Goal: Task Accomplishment & Management: Manage account settings

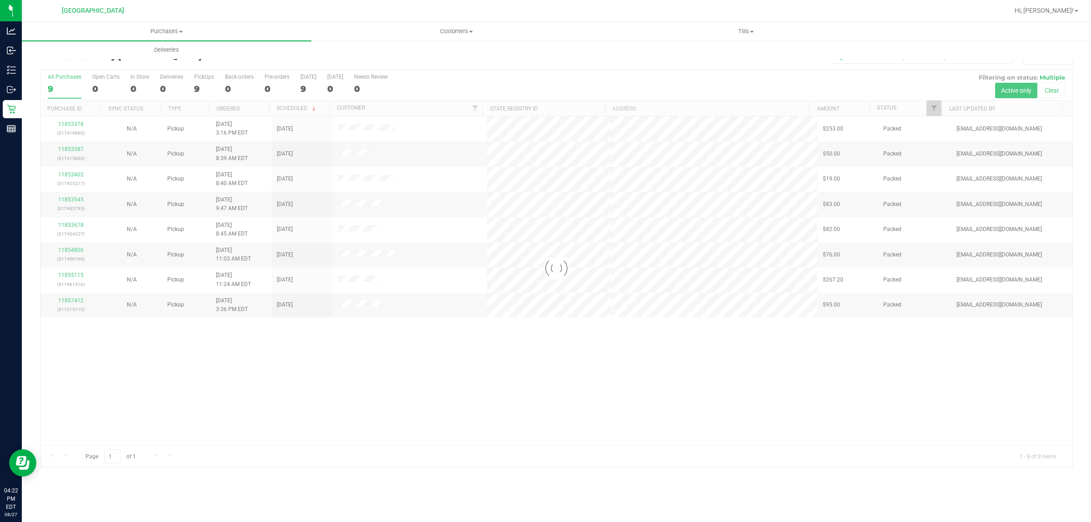
click at [446, 348] on div at bounding box center [556, 268] width 1032 height 397
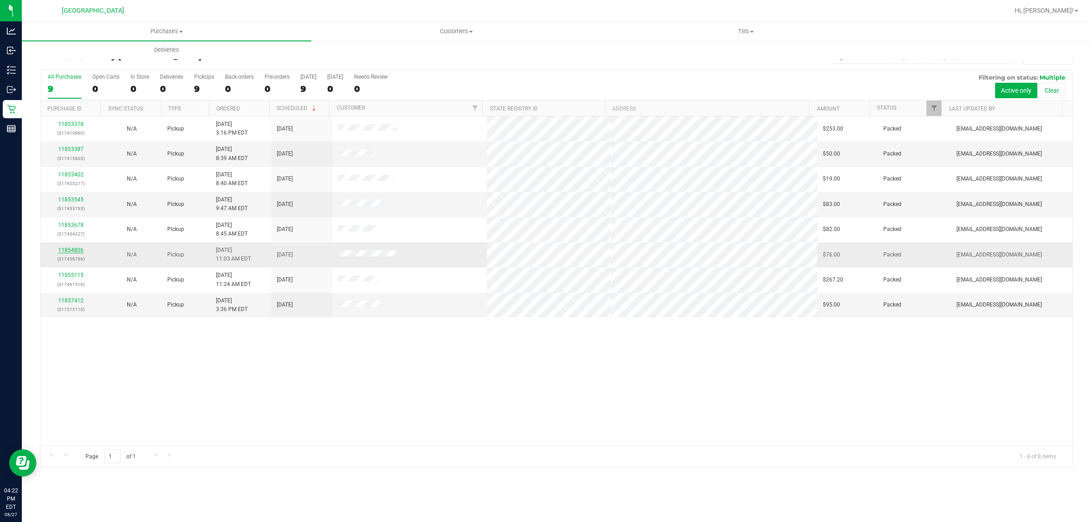
click at [75, 249] on link "11854806" at bounding box center [70, 250] width 25 height 6
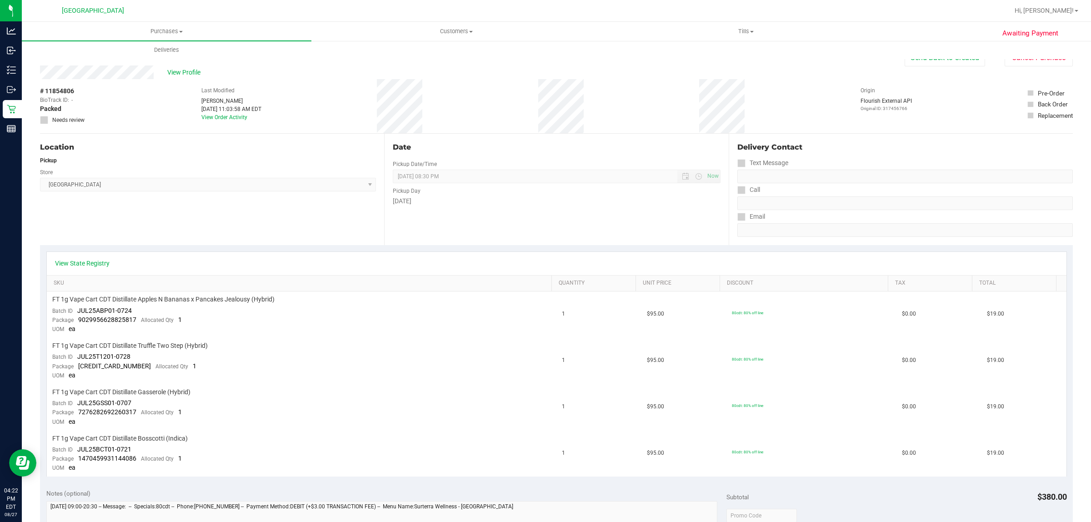
click at [70, 257] on div "View State Registry" at bounding box center [557, 263] width 1020 height 23
click at [209, 114] on link "View Order Activity" at bounding box center [224, 117] width 46 height 6
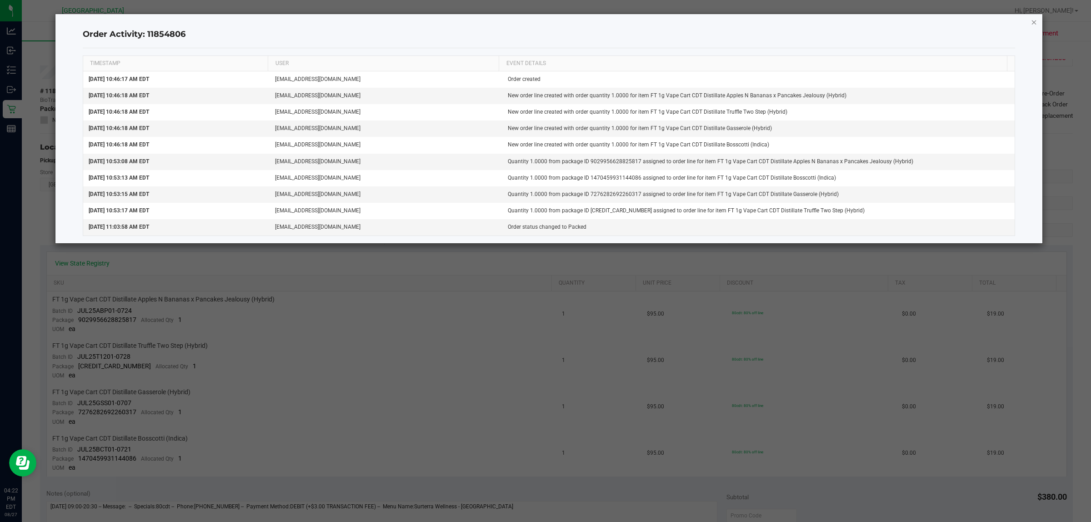
click at [1031, 25] on icon "button" at bounding box center [1034, 21] width 6 height 11
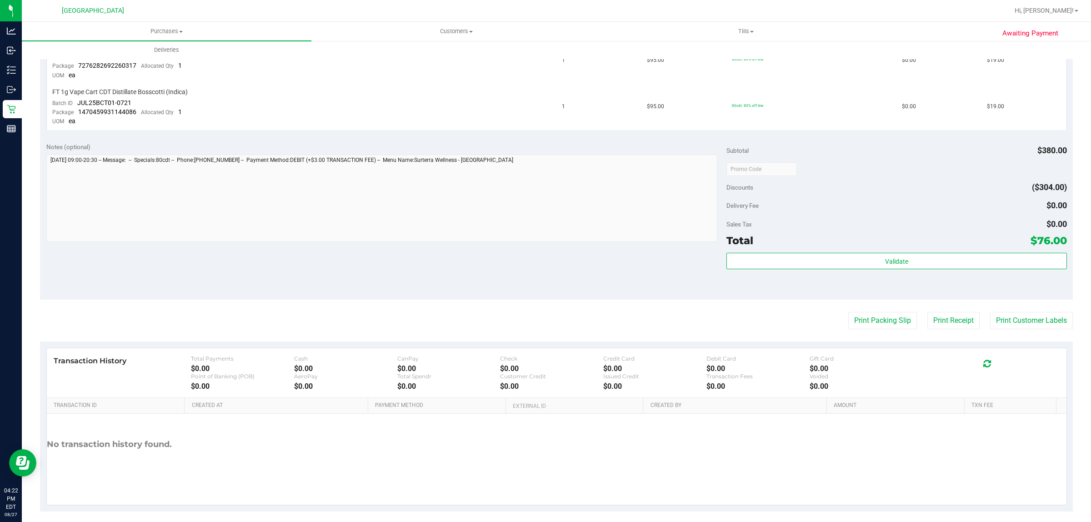
scroll to position [348, 0]
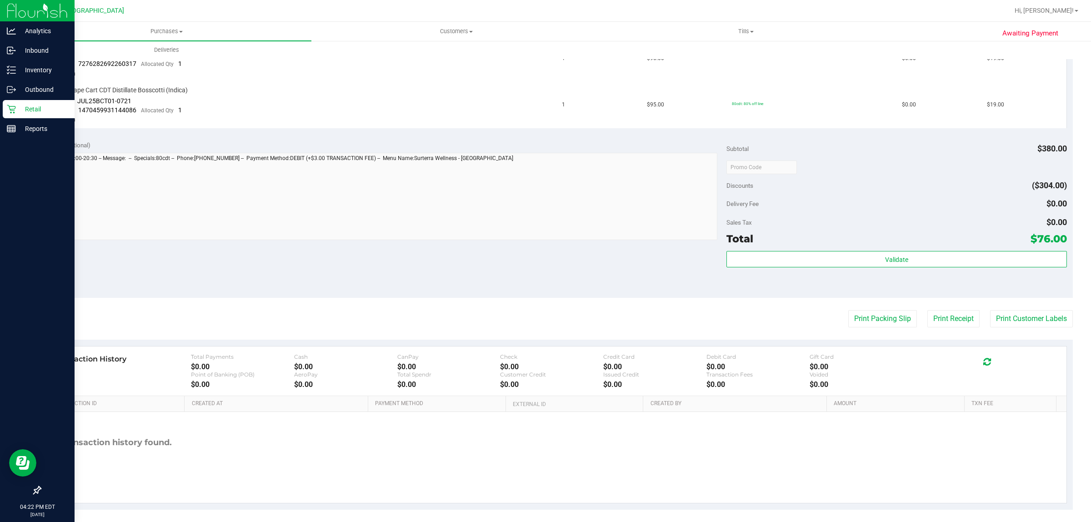
click at [5, 110] on div "Retail" at bounding box center [39, 109] width 72 height 18
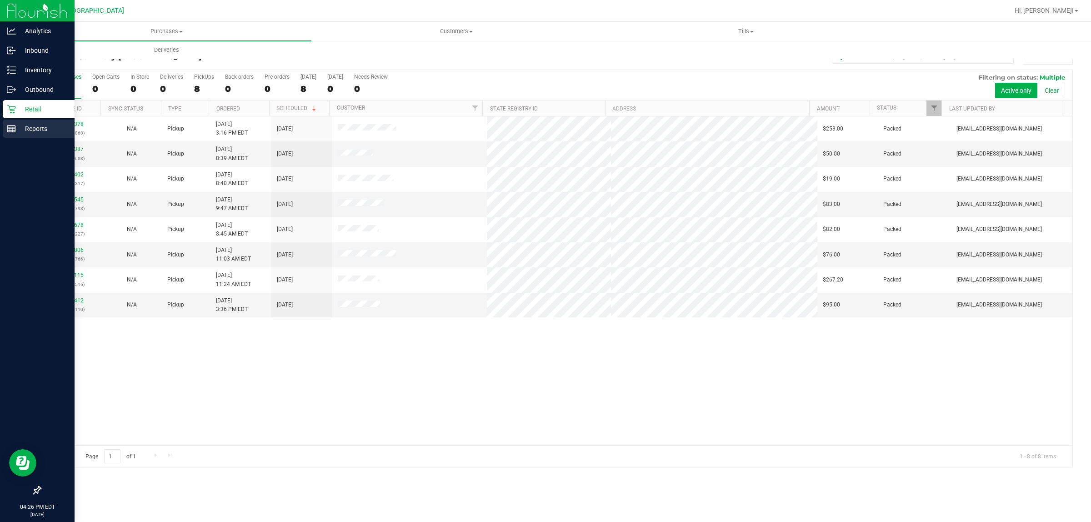
click at [26, 131] on p "Reports" at bounding box center [43, 128] width 55 height 11
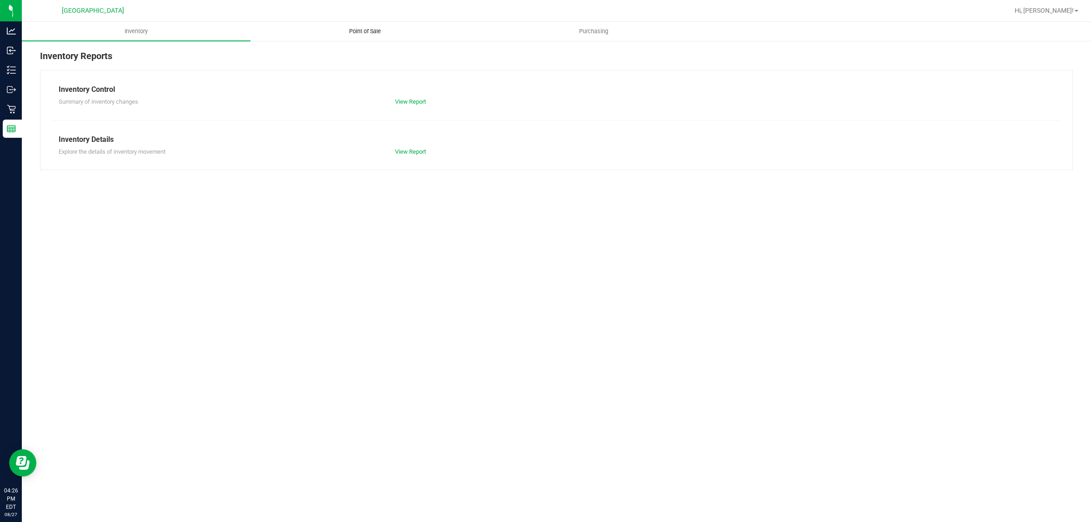
click at [371, 37] on uib-tab-heading "Point of Sale" at bounding box center [365, 31] width 228 height 18
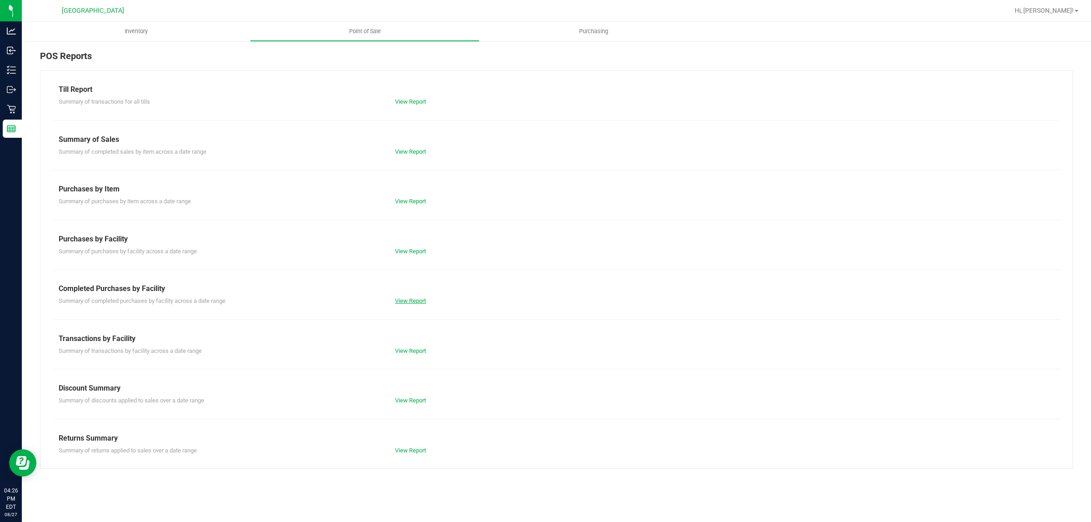
click at [407, 298] on link "View Report" at bounding box center [410, 300] width 31 height 7
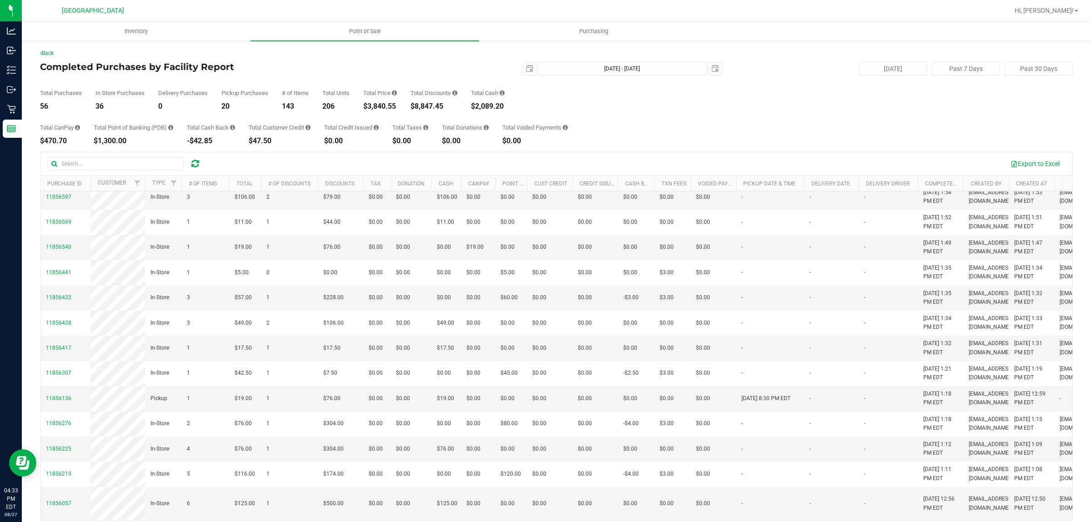
scroll to position [31, 0]
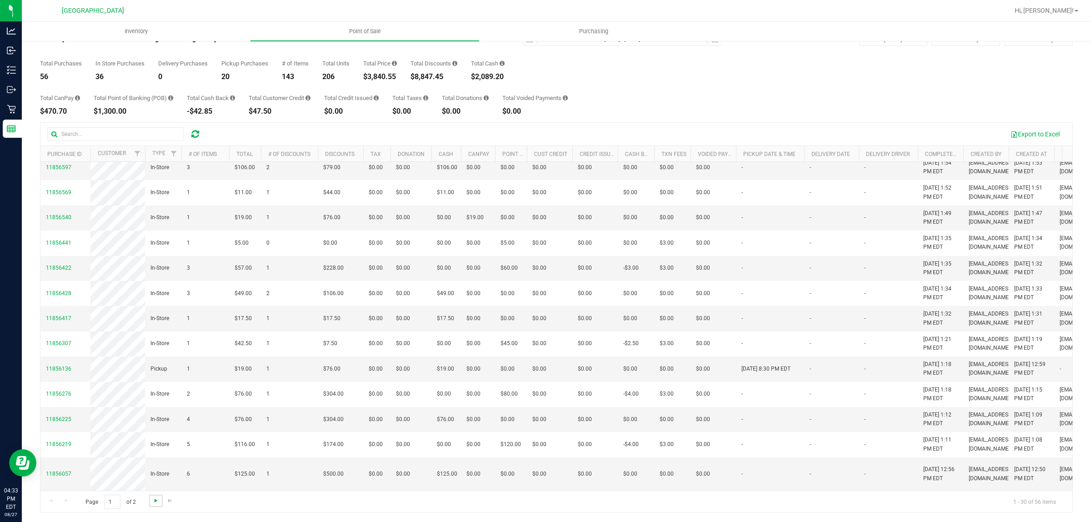
click at [153, 499] on span "Go to the next page" at bounding box center [155, 500] width 7 height 7
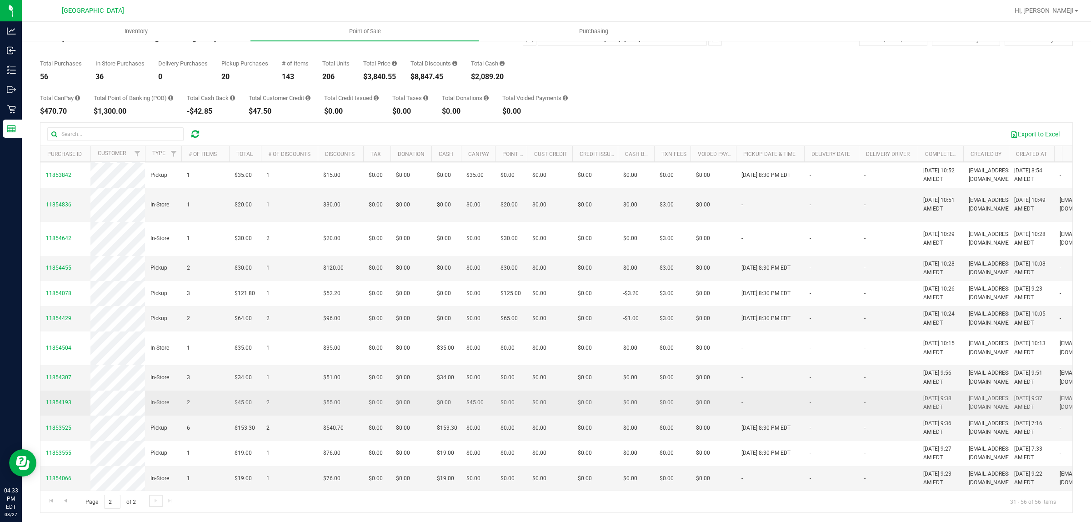
scroll to position [485, 0]
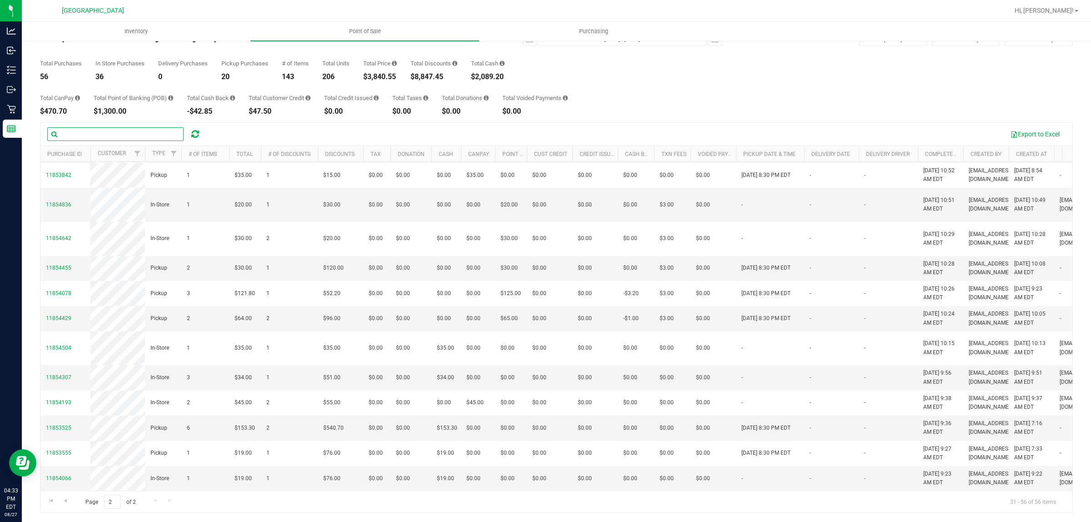
click at [82, 135] on input "text" at bounding box center [115, 134] width 136 height 14
paste input "1"
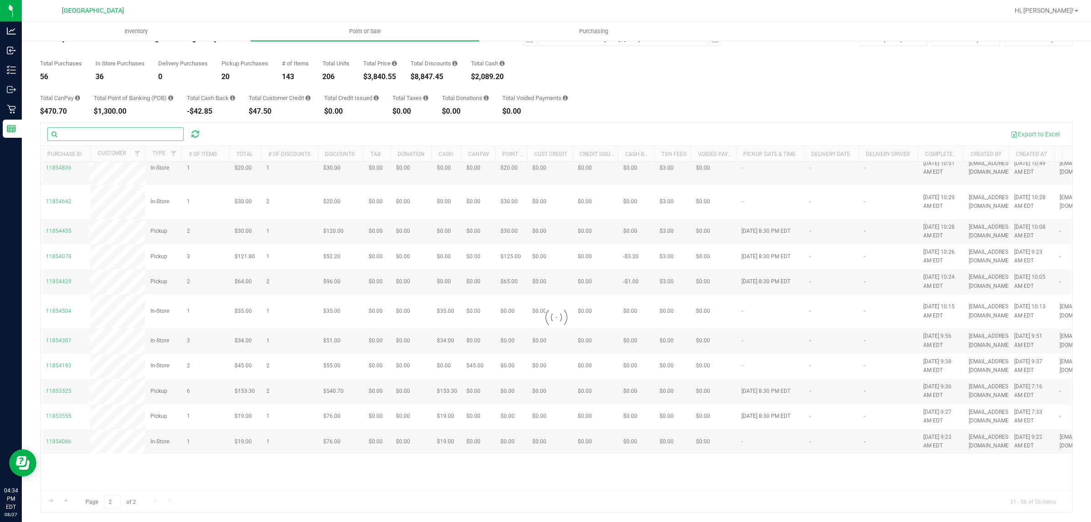
scroll to position [0, 0]
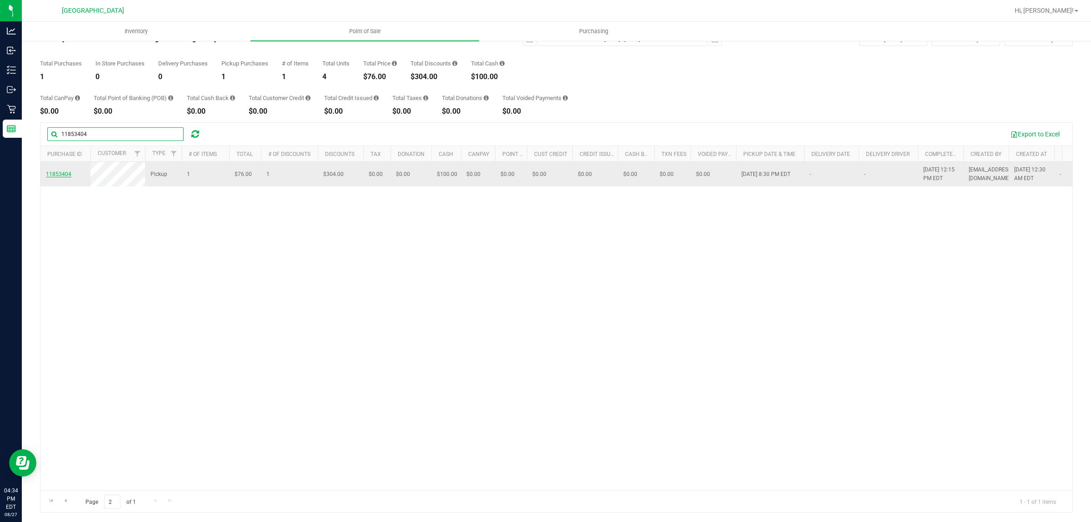
type input "11853404"
click at [63, 173] on span "11853404" at bounding box center [58, 174] width 25 height 6
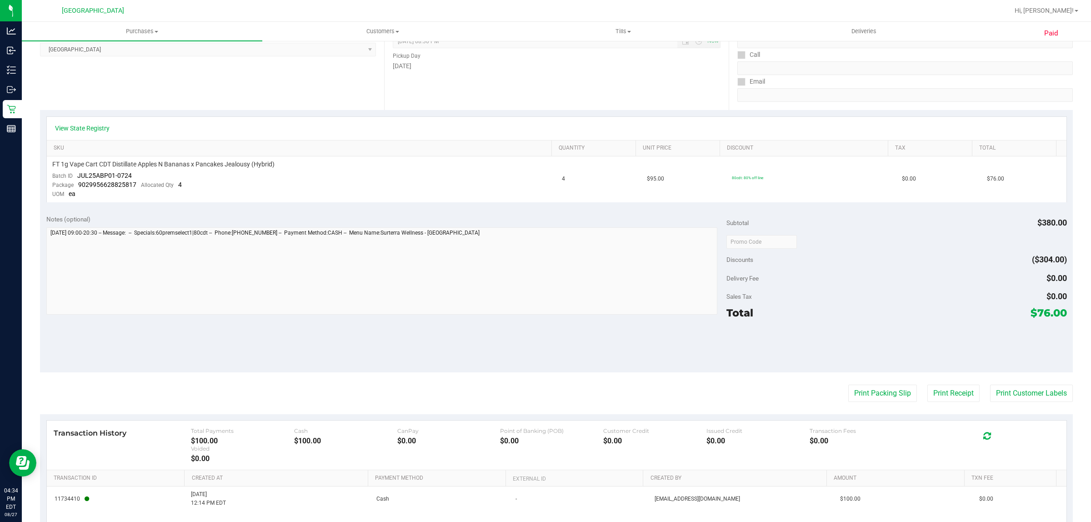
scroll to position [224, 0]
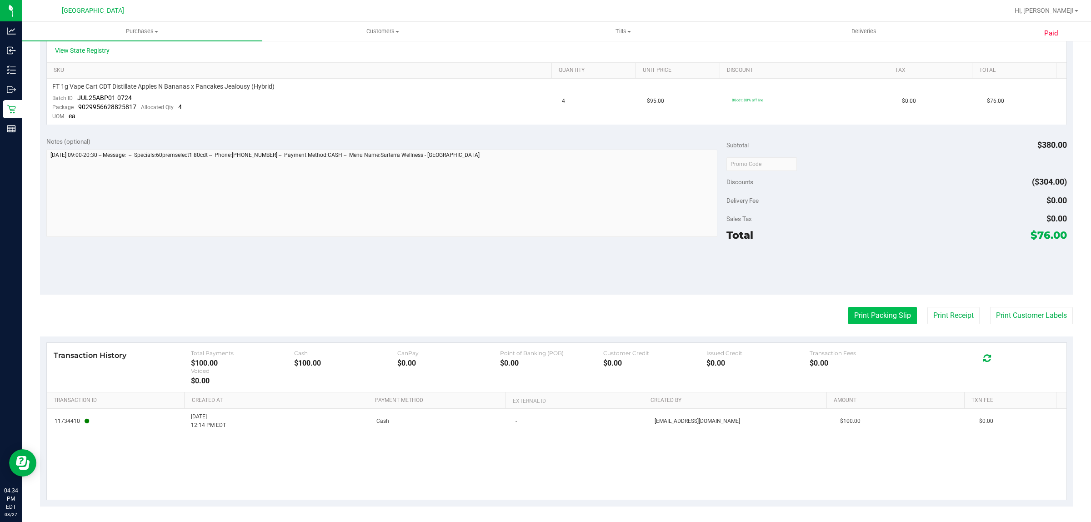
click at [895, 312] on button "Print Packing Slip" at bounding box center [882, 315] width 69 height 17
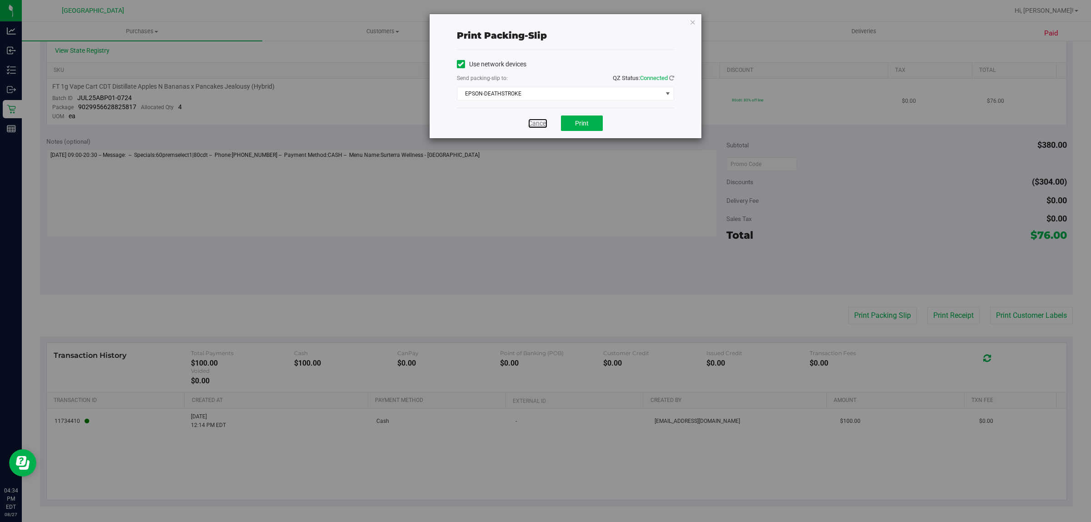
drag, startPoint x: 535, startPoint y: 119, endPoint x: 546, endPoint y: 120, distance: 11.4
click at [535, 120] on link "Cancel" at bounding box center [537, 124] width 19 height 10
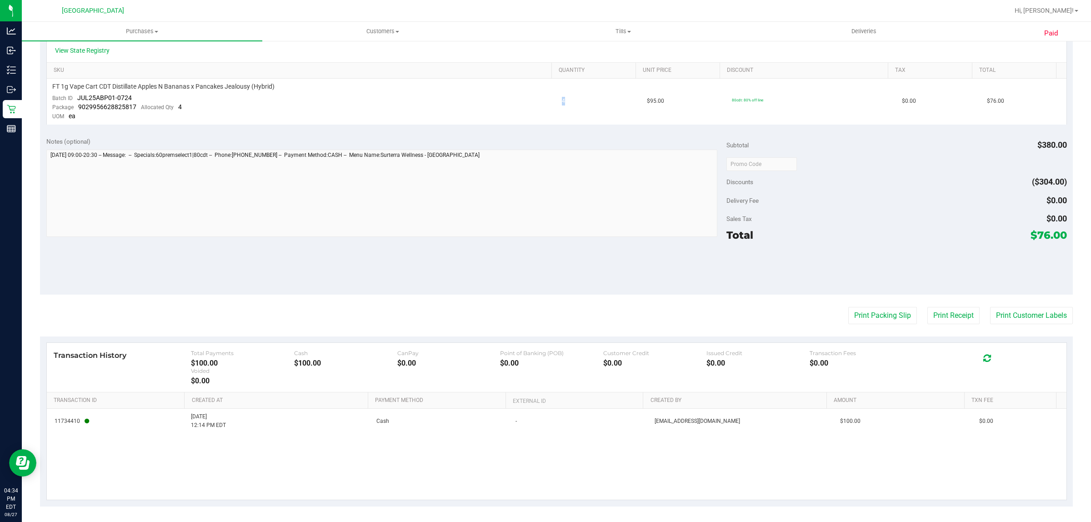
drag, startPoint x: 546, startPoint y: 120, endPoint x: 869, endPoint y: 270, distance: 355.9
click at [604, 134] on purchase-details "Back View Profile Completed [DATE] 12:15 PM EDT # 11853404 BioTrack ID: 2742512…" at bounding box center [556, 165] width 1033 height 681
click at [864, 321] on button "Print Packing Slip" at bounding box center [882, 315] width 69 height 17
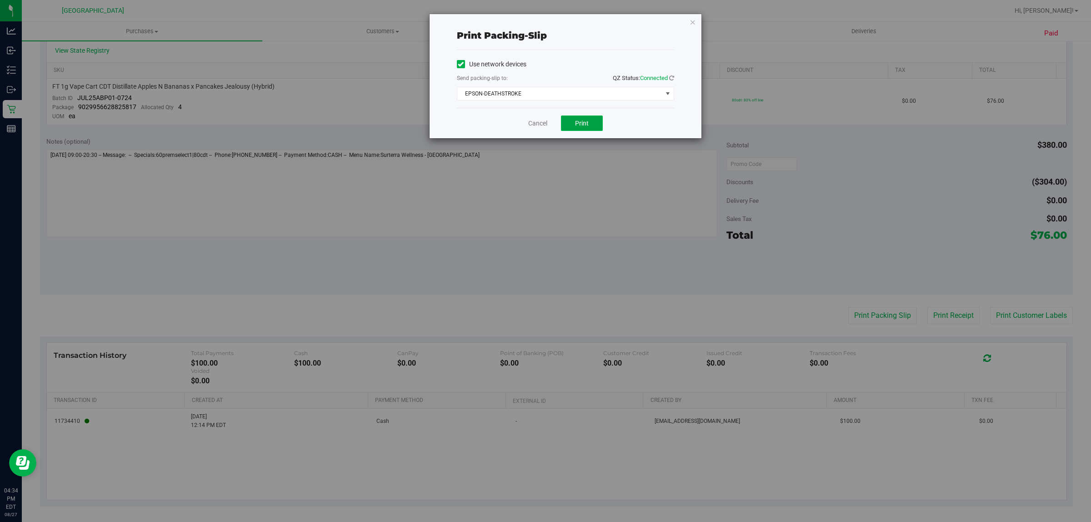
click at [571, 121] on button "Print" at bounding box center [582, 122] width 42 height 15
click at [526, 122] on div "Cancel Print" at bounding box center [565, 123] width 217 height 30
click at [551, 124] on div "Cancel Print" at bounding box center [565, 123] width 217 height 30
click at [539, 124] on link "Cancel" at bounding box center [537, 124] width 19 height 10
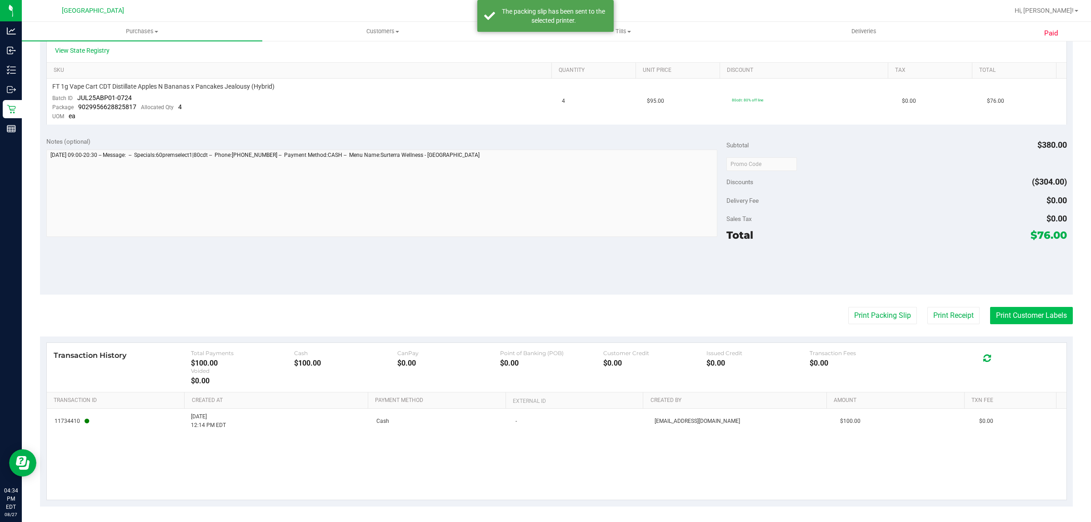
click at [1037, 310] on button "Print Customer Labels" at bounding box center [1031, 315] width 83 height 17
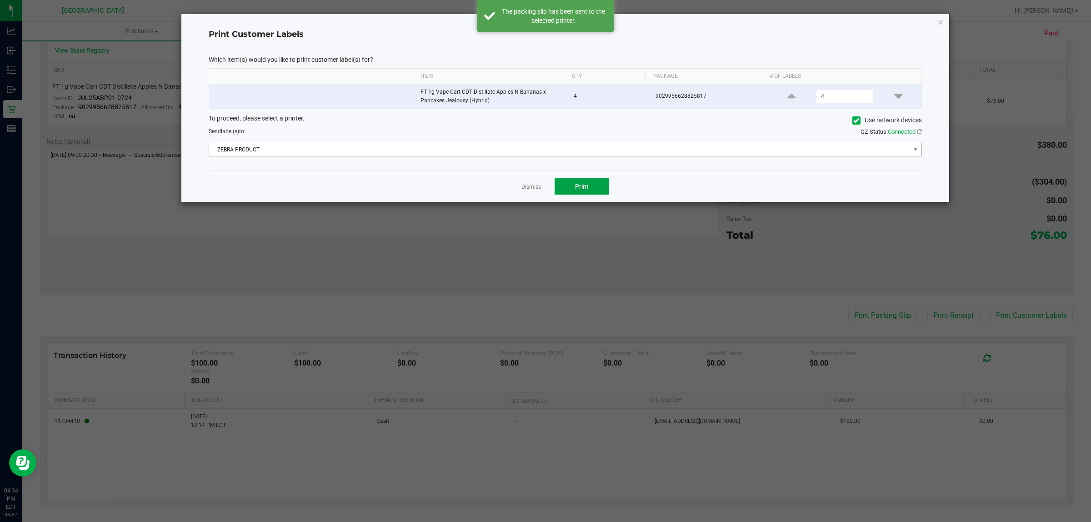
drag, startPoint x: 590, startPoint y: 189, endPoint x: 594, endPoint y: 151, distance: 38.0
click at [594, 151] on div "Print Customer Labels Which item(s) would you like to print customer label(s) f…" at bounding box center [565, 108] width 768 height 188
click at [594, 150] on span "ZEBRA PRODUCT" at bounding box center [559, 149] width 701 height 13
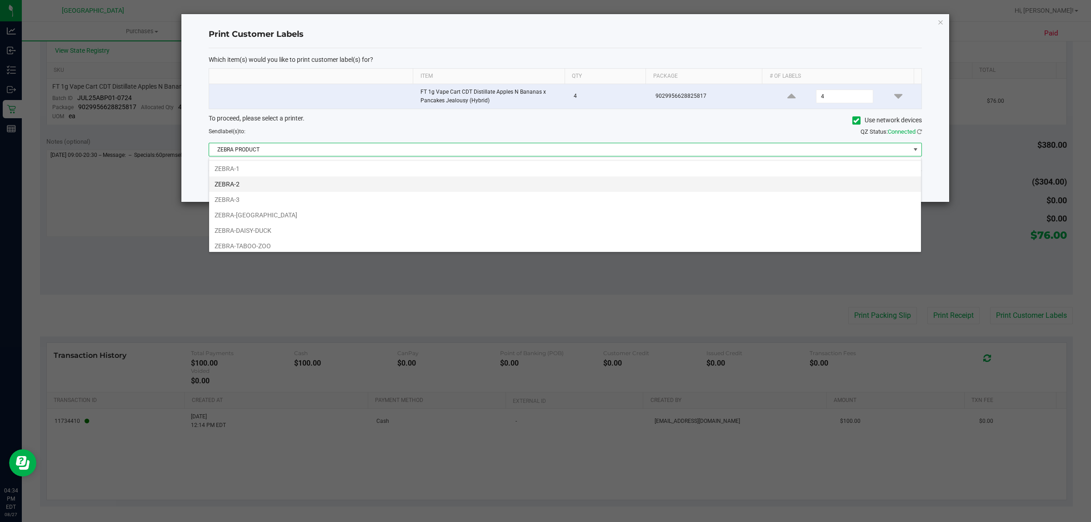
scroll to position [19, 0]
click at [261, 226] on li "ZEBRA-DAISY-DUCK" at bounding box center [565, 227] width 712 height 15
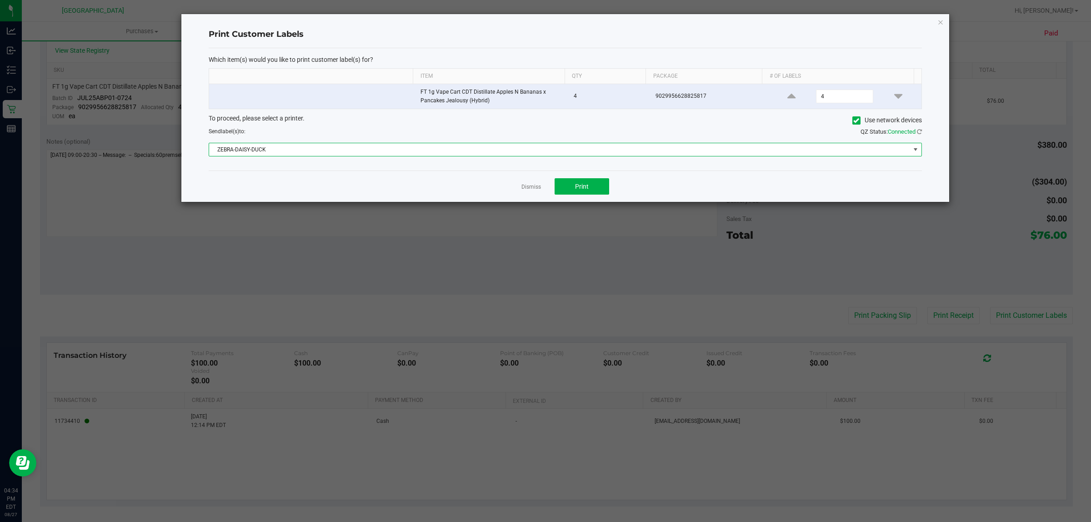
click at [294, 151] on span "ZEBRA-DAISY-DUCK" at bounding box center [559, 149] width 701 height 13
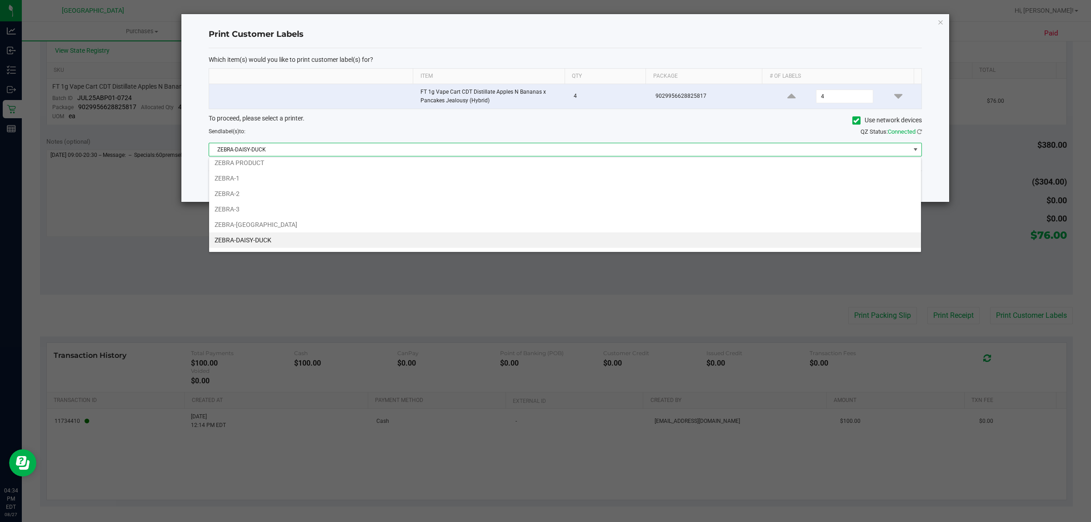
scroll to position [0, 0]
click at [301, 128] on div "Send label(s) to:" at bounding box center [383, 131] width 363 height 8
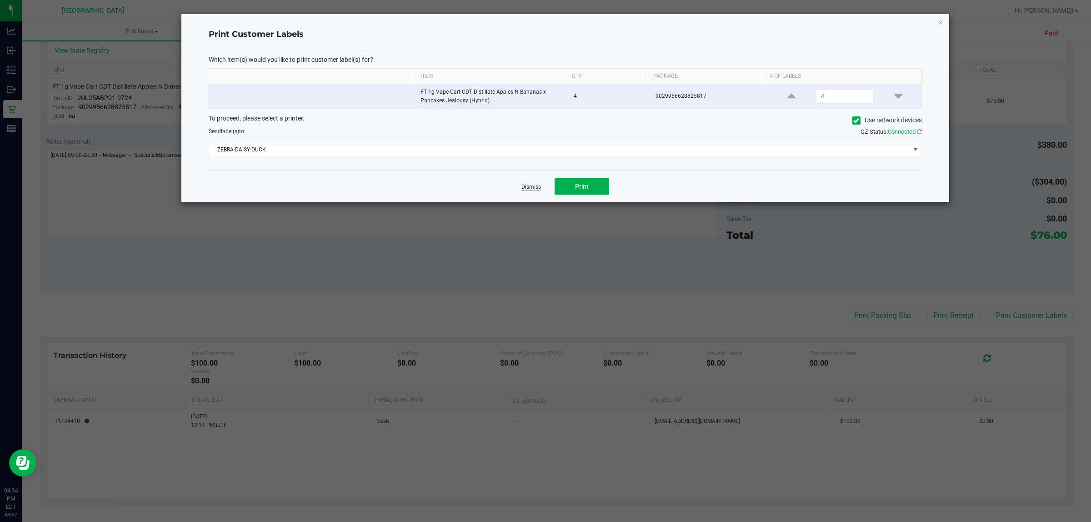
click at [526, 189] on link "Dismiss" at bounding box center [531, 187] width 20 height 8
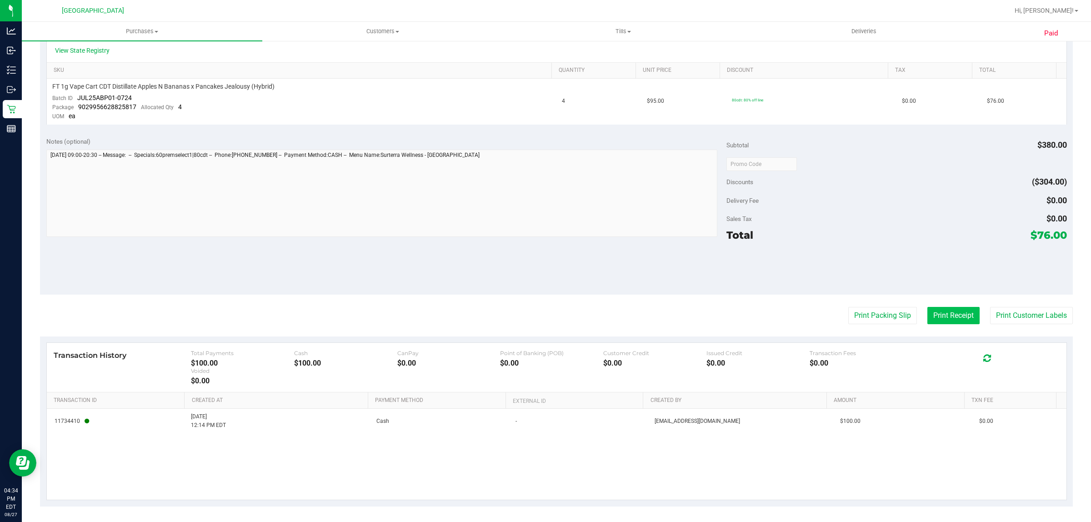
click at [963, 319] on button "Print Receipt" at bounding box center [953, 315] width 52 height 17
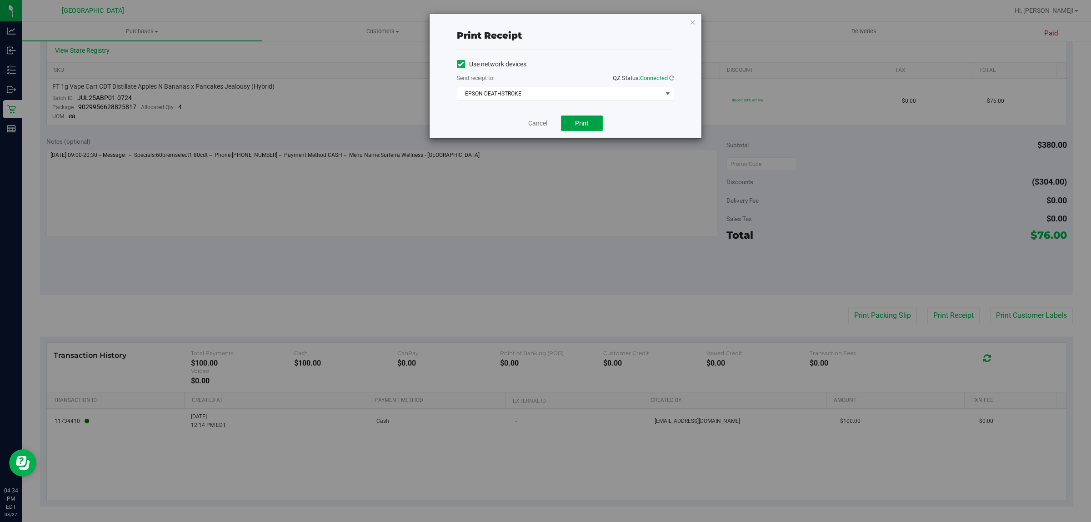
click at [575, 119] on button "Print" at bounding box center [582, 122] width 42 height 15
click at [1062, 9] on div "Print receipt Use network devices Send receipt to: QZ Status: Connected EPSON-D…" at bounding box center [549, 261] width 1098 height 522
drag, startPoint x: 549, startPoint y: 128, endPoint x: 541, endPoint y: 130, distance: 7.5
click at [544, 130] on div "Cancel Print" at bounding box center [565, 123] width 217 height 30
click at [541, 130] on div "Cancel Print" at bounding box center [565, 123] width 217 height 30
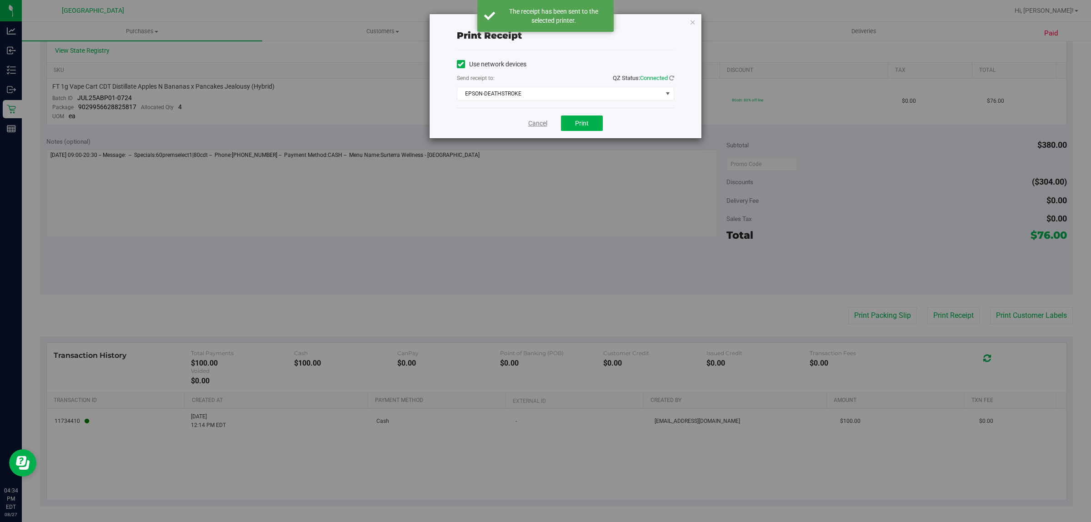
click at [547, 120] on link "Cancel" at bounding box center [537, 124] width 19 height 10
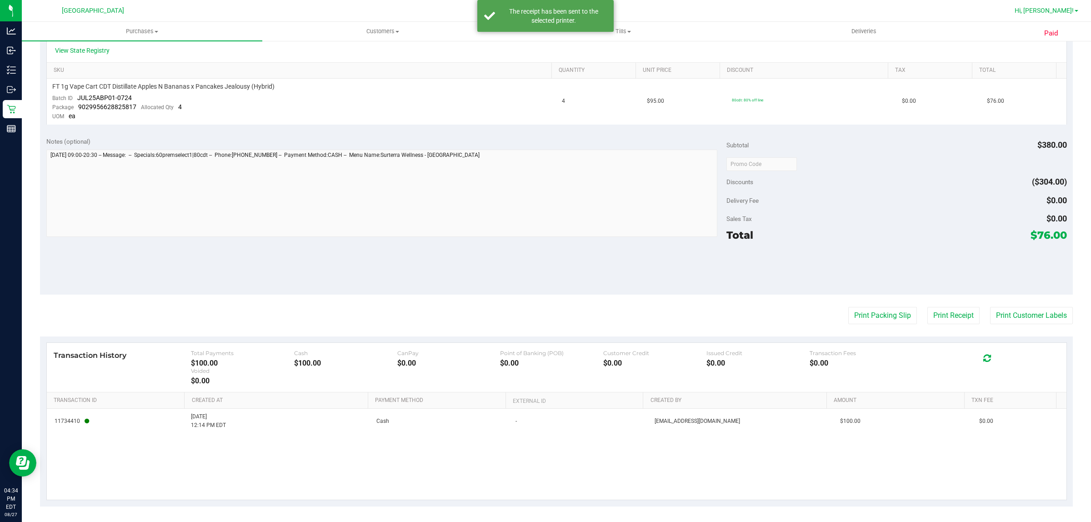
click at [1079, 14] on link "Hi, [PERSON_NAME]!" at bounding box center [1046, 11] width 71 height 10
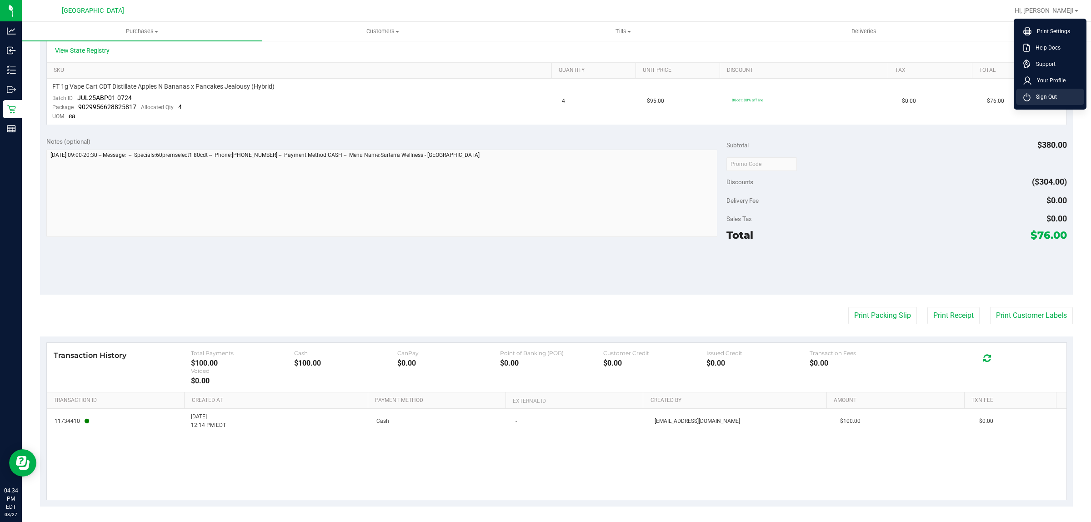
click at [1055, 95] on span "Sign Out" at bounding box center [1044, 96] width 26 height 9
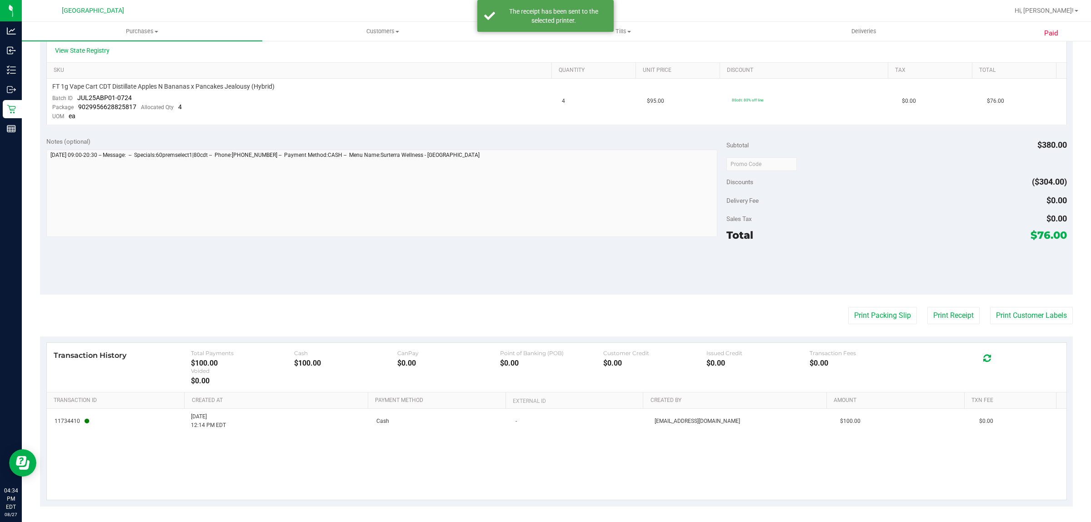
scroll to position [202, 0]
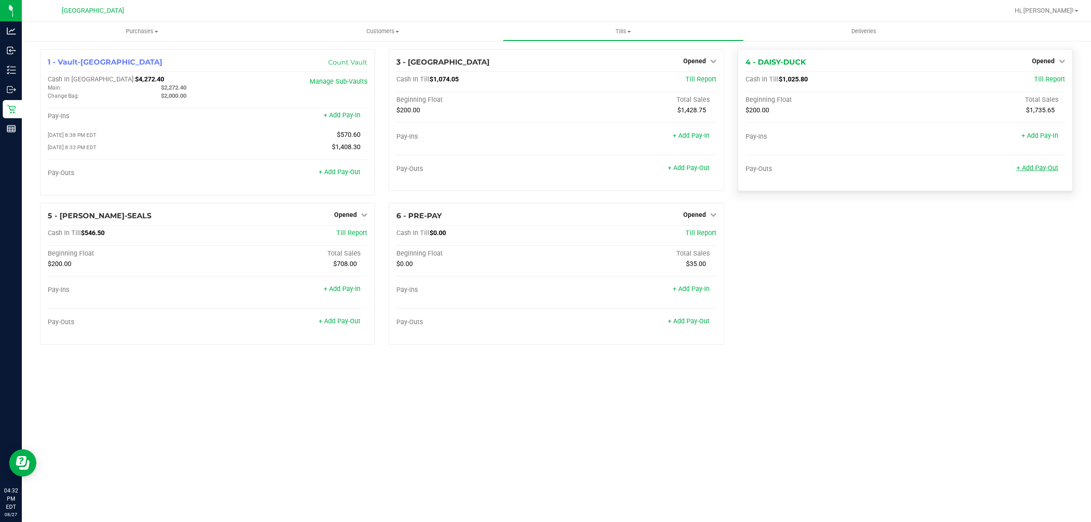
click at [1050, 169] on link "+ Add Pay-Out" at bounding box center [1037, 168] width 42 height 8
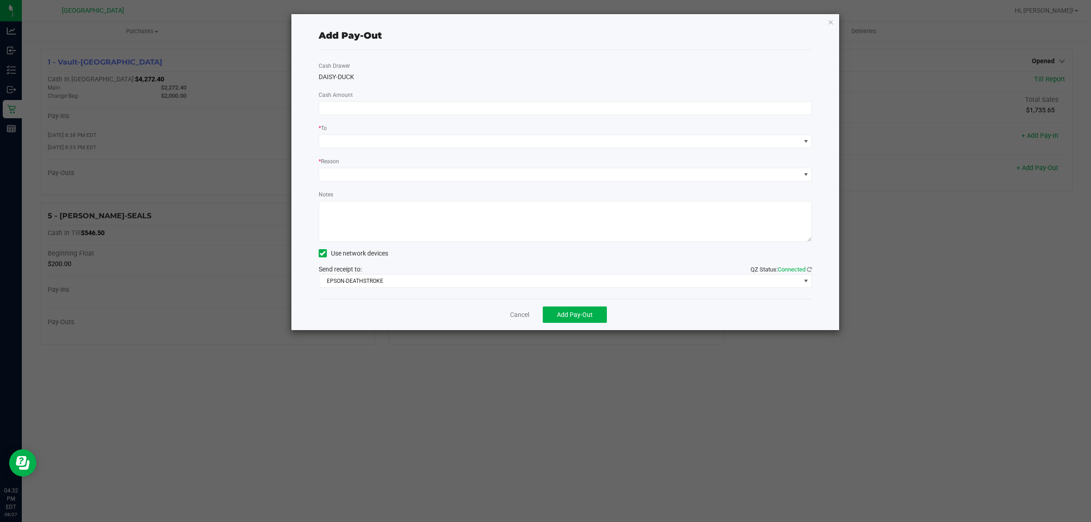
click at [825, 26] on div "Add Pay-Out Cash Drawer DAISY-DUCK Cash Amount * To * Reason Notes Use network …" at bounding box center [565, 172] width 548 height 316
click at [828, 24] on div "Add Pay-Out Cash Drawer DAISY-DUCK Cash Amount * To * Reason Notes Use network …" at bounding box center [565, 172] width 548 height 316
click at [829, 24] on icon "button" at bounding box center [831, 21] width 6 height 11
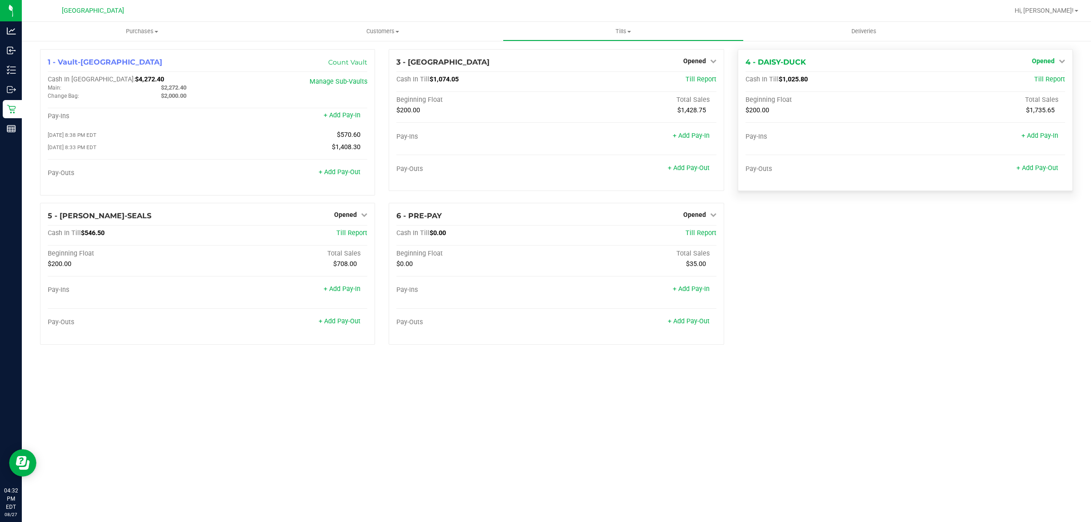
click at [1055, 61] on div "Opened" at bounding box center [1048, 60] width 33 height 11
click at [1055, 62] on link "Opened" at bounding box center [1048, 60] width 33 height 7
click at [1032, 83] on link "Close Till" at bounding box center [1044, 79] width 25 height 7
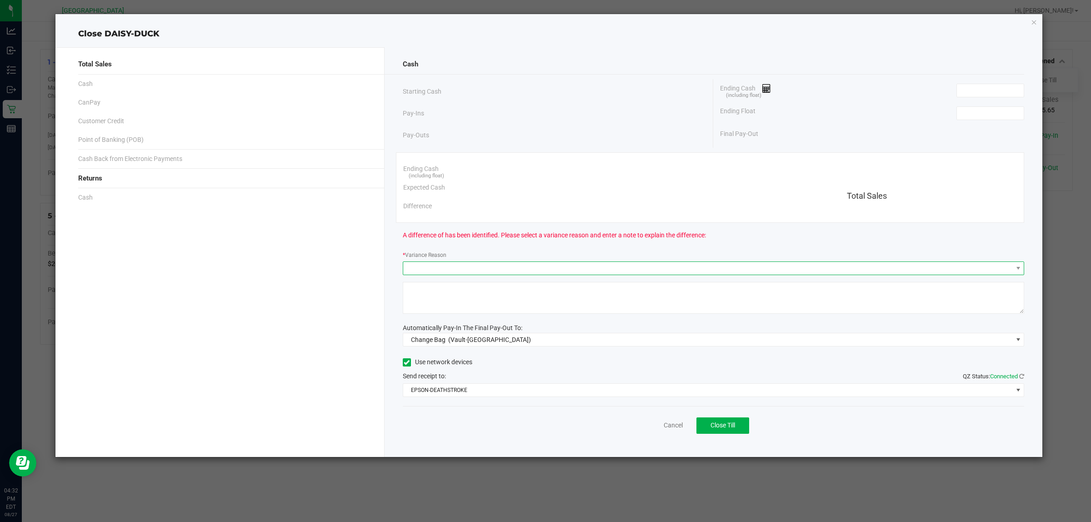
click at [497, 263] on span at bounding box center [714, 268] width 622 height 14
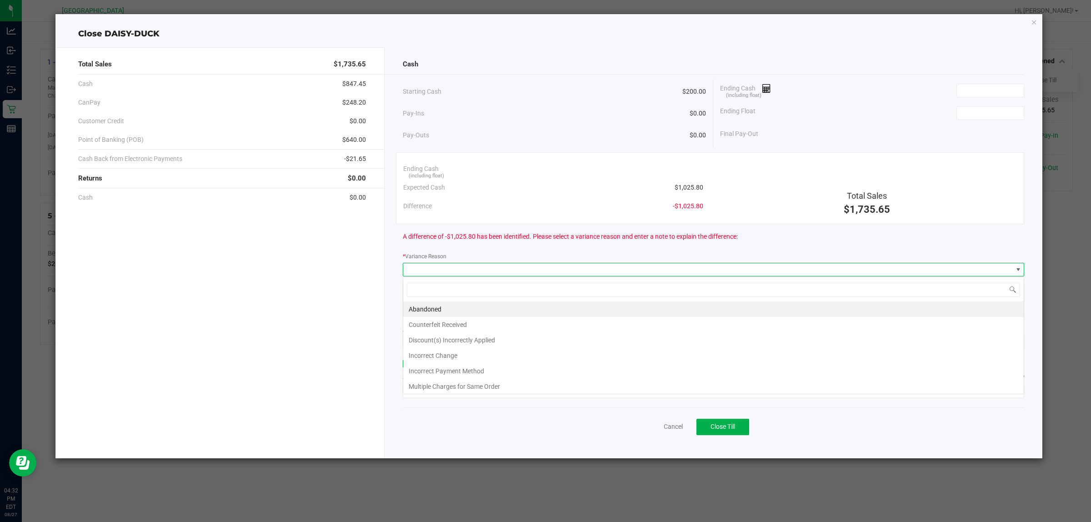
scroll to position [14, 621]
click at [496, 273] on span at bounding box center [708, 269] width 610 height 13
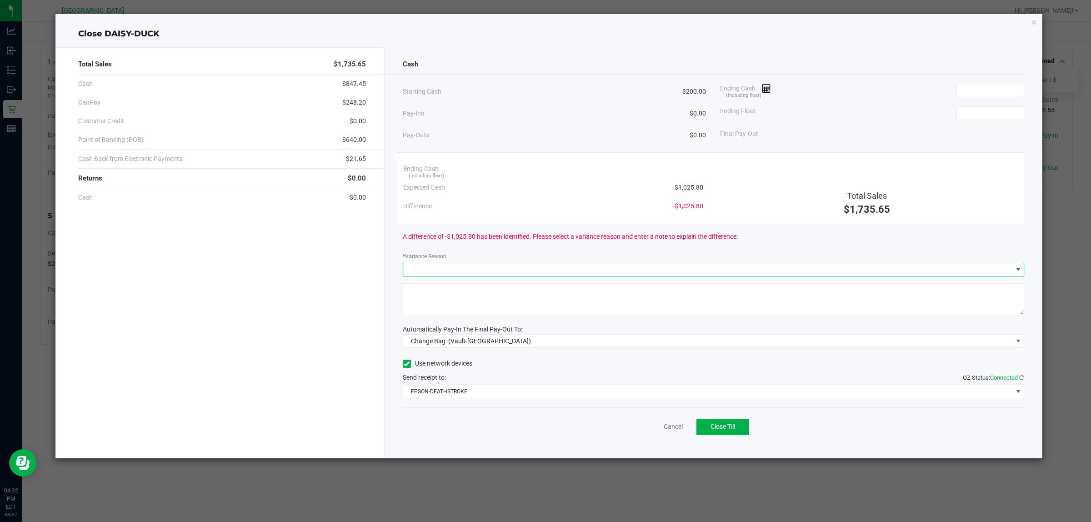
click at [495, 273] on span at bounding box center [708, 269] width 610 height 13
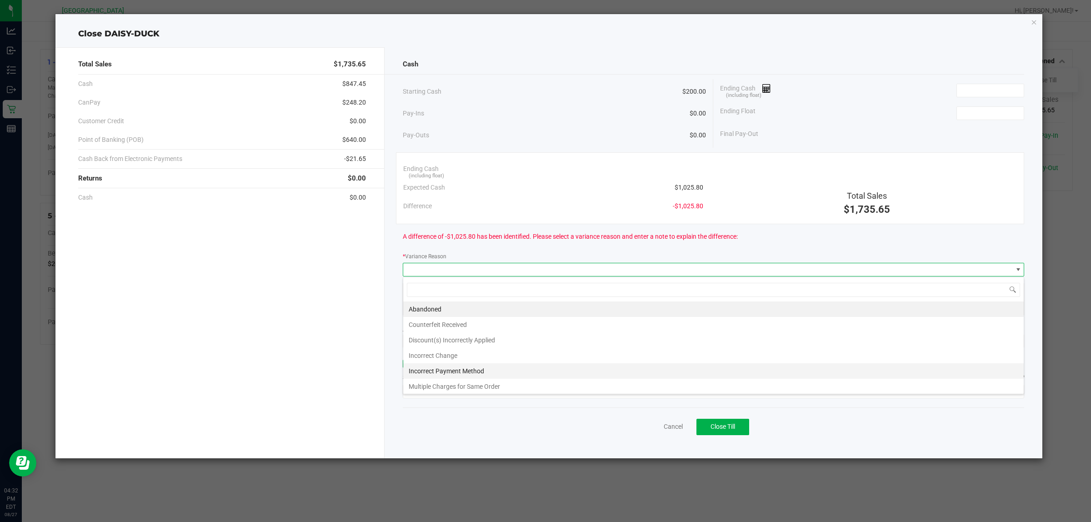
scroll to position [35, 0]
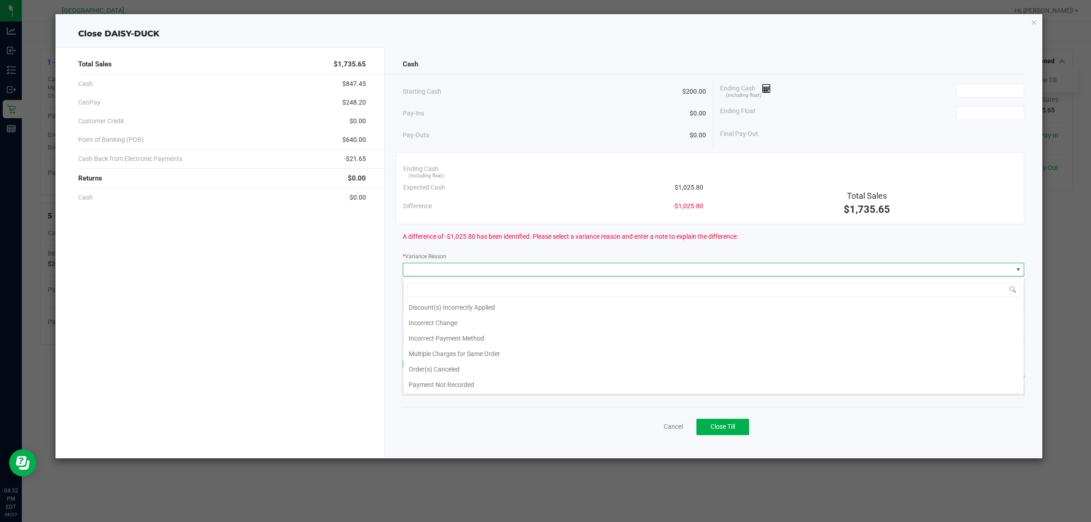
click at [553, 201] on div "Difference -$1,025.80" at bounding box center [553, 206] width 300 height 19
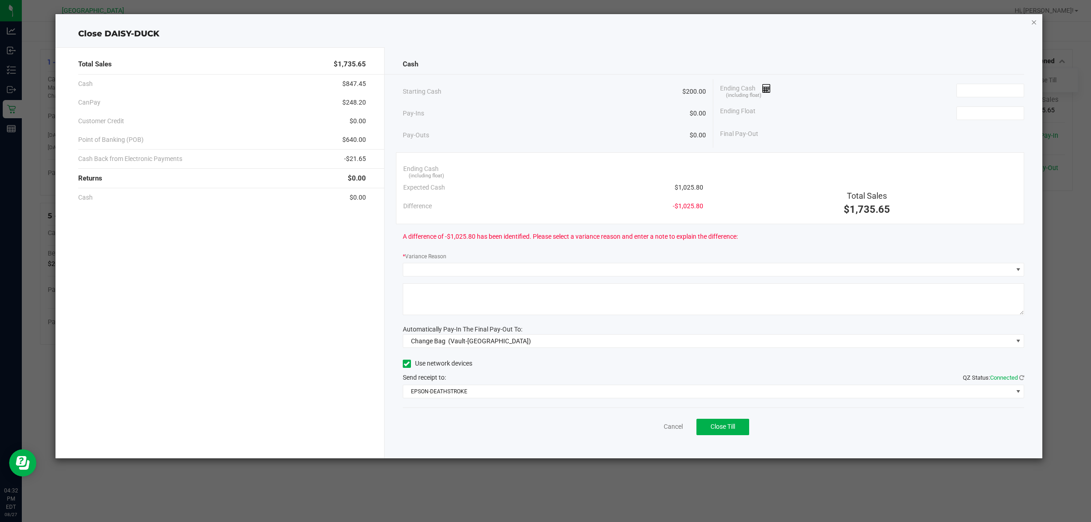
click at [1032, 25] on icon "button" at bounding box center [1034, 21] width 6 height 11
